Goal: Task Accomplishment & Management: Manage account settings

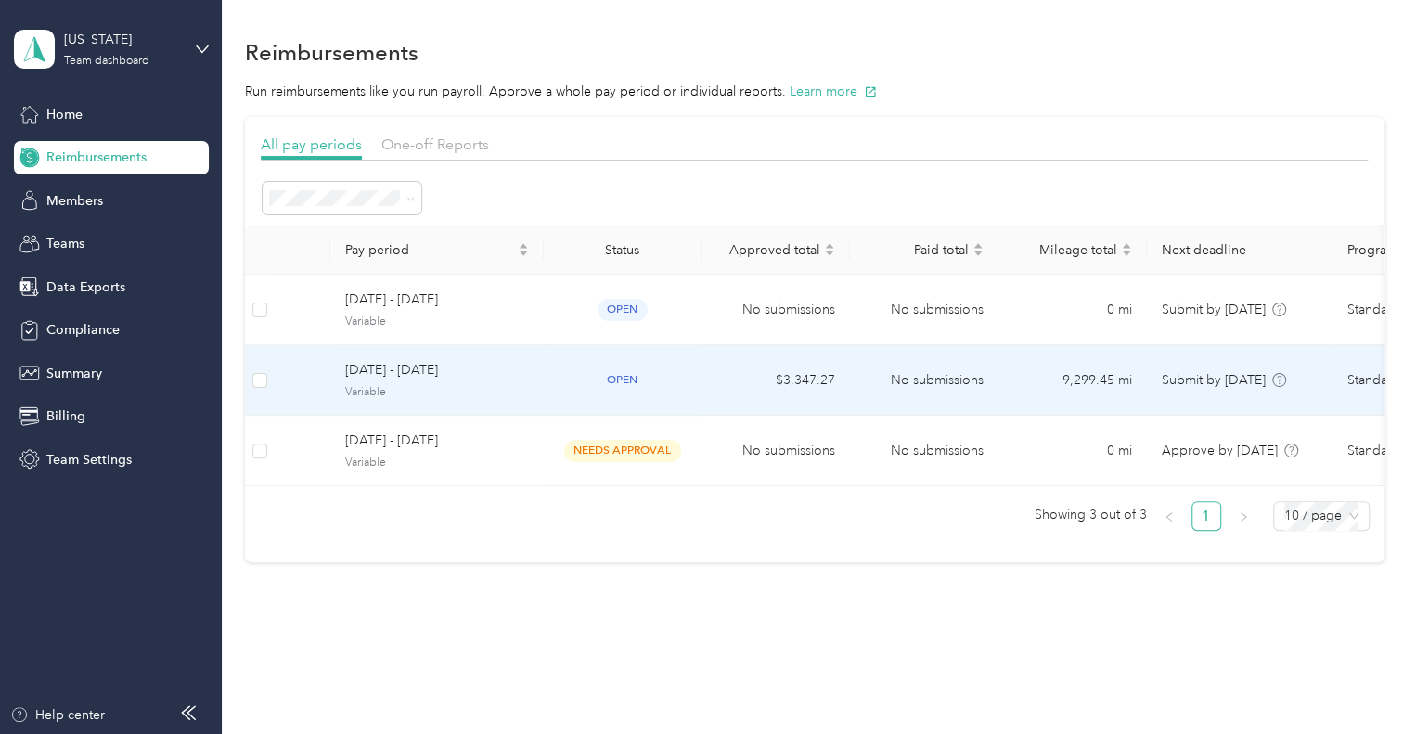
click at [629, 361] on td "open" at bounding box center [623, 380] width 158 height 71
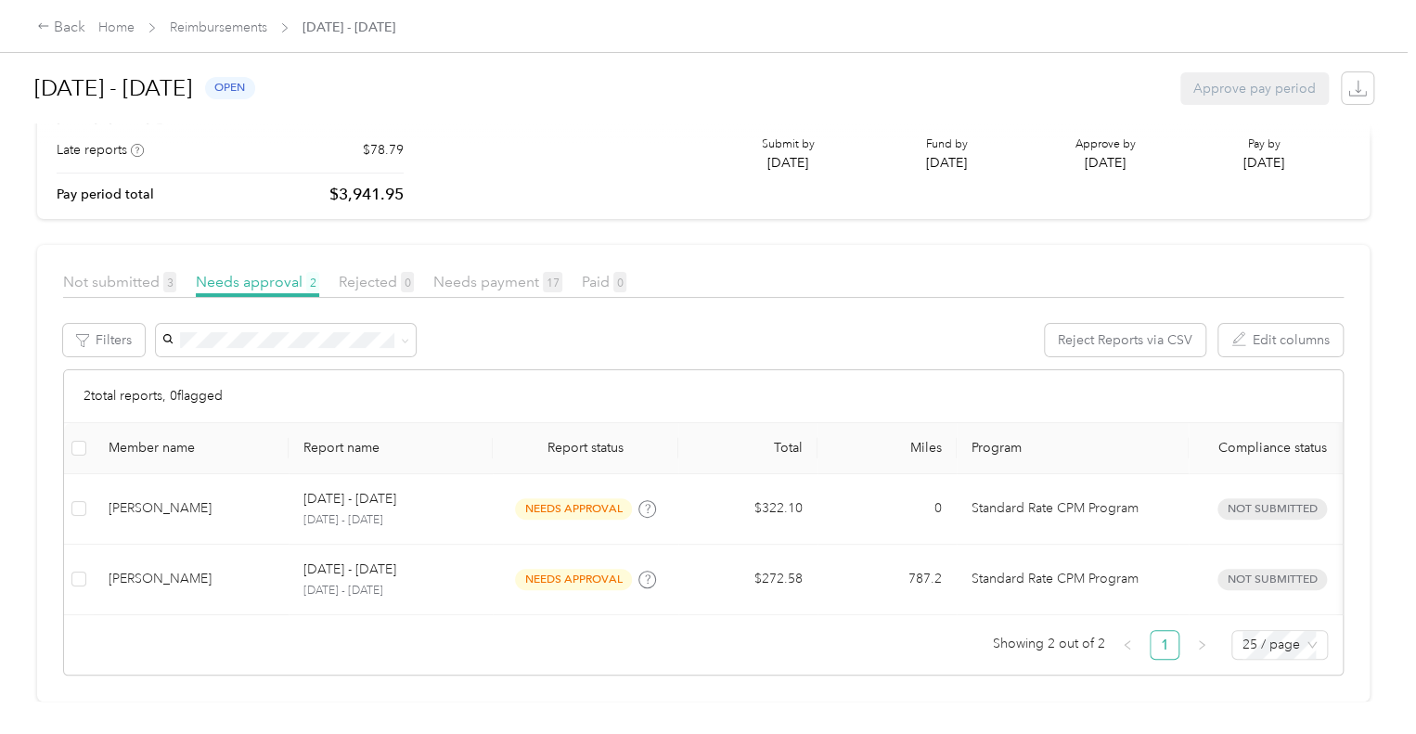
scroll to position [123, 0]
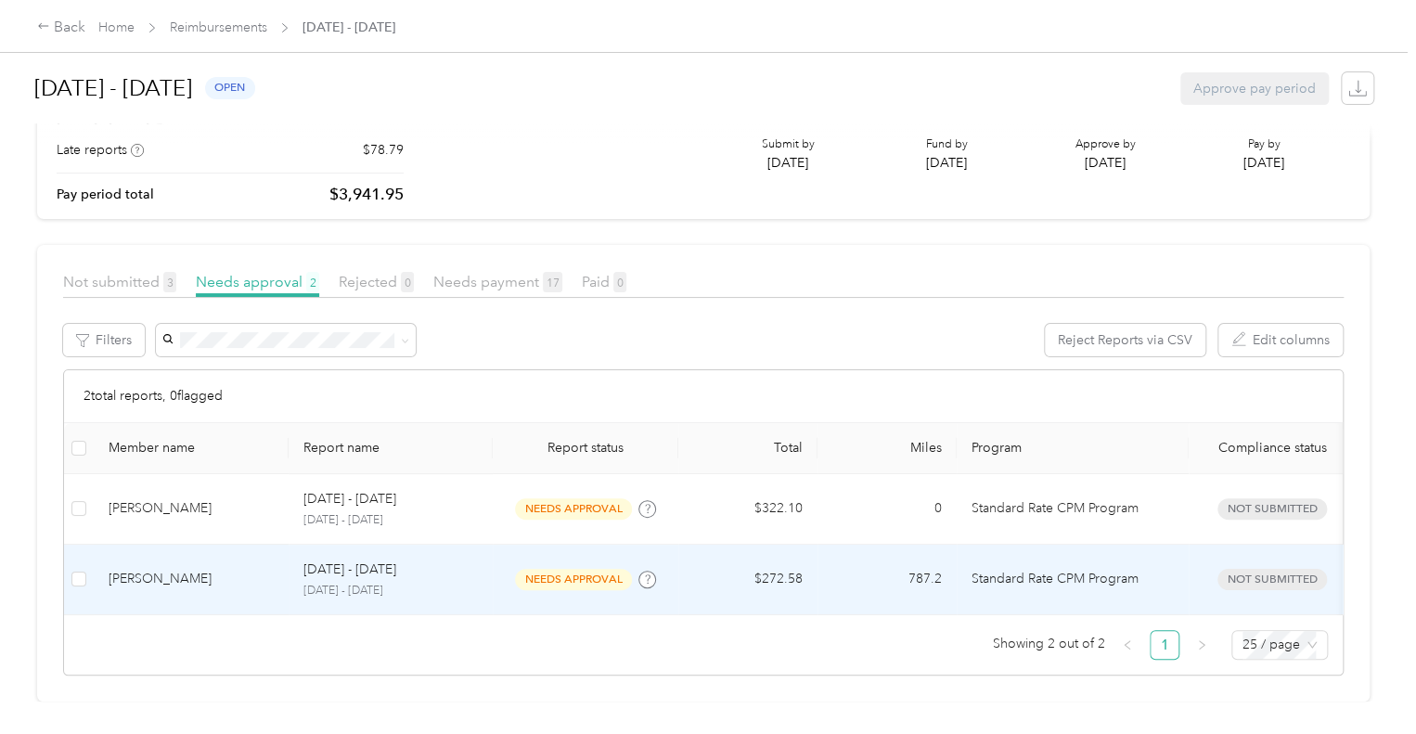
click at [722, 545] on td "$272.58" at bounding box center [747, 580] width 139 height 71
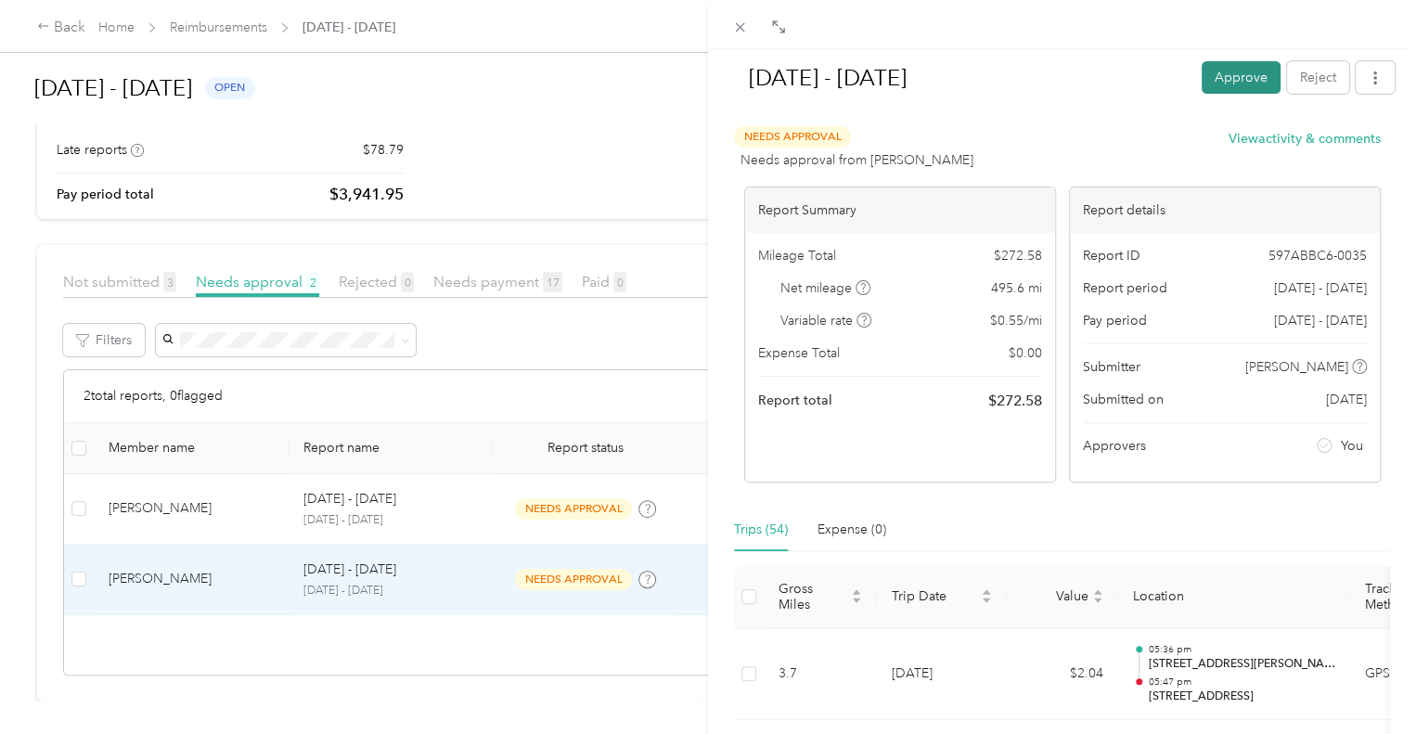
click at [1220, 76] on button "Approve" at bounding box center [1241, 77] width 79 height 32
